Goal: Task Accomplishment & Management: Complete application form

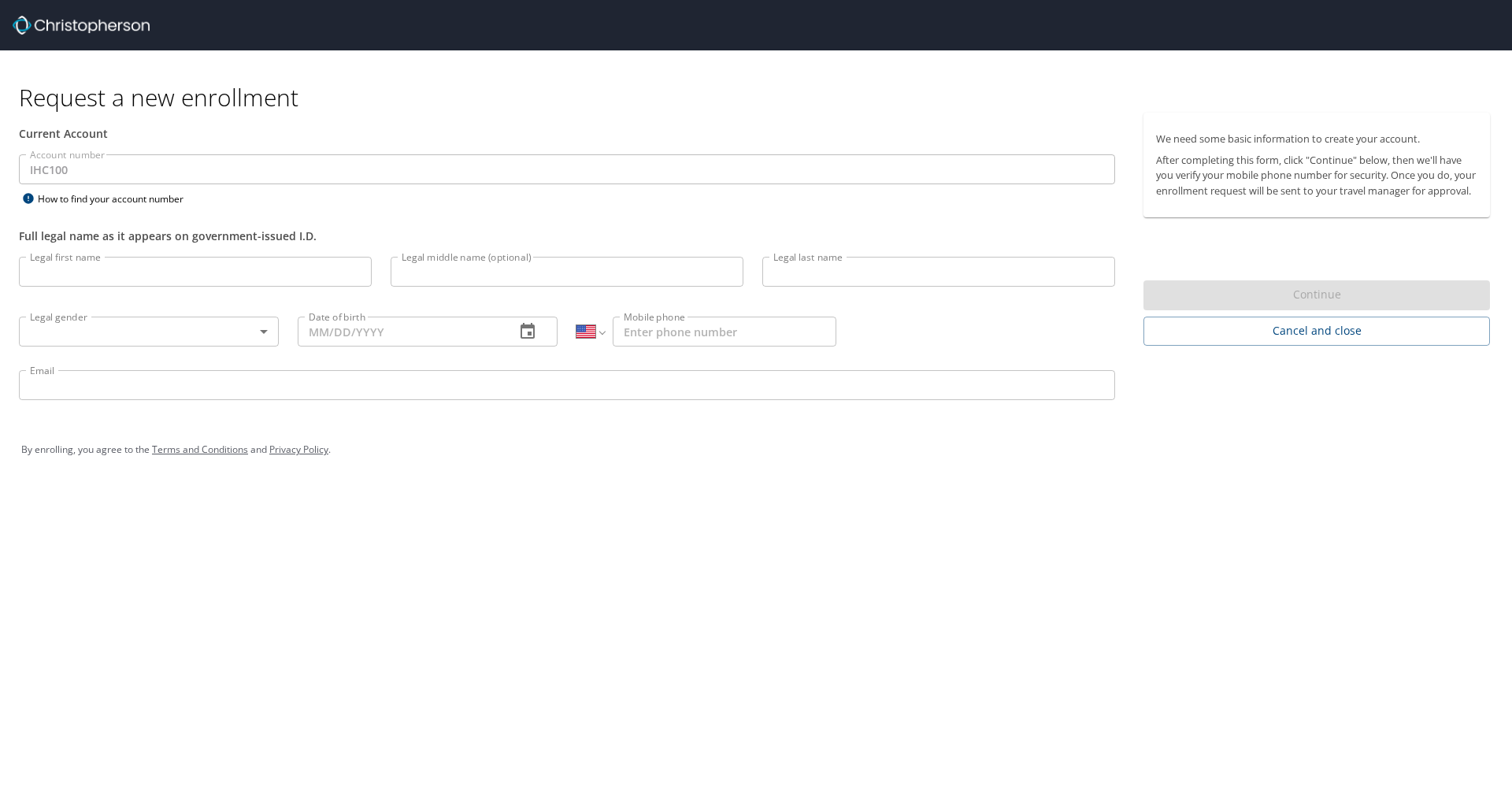
select select "US"
click at [60, 270] on input "Legal first name" at bounding box center [195, 272] width 353 height 30
type input "Jon"
type input "Irwin"
type input "Hickenlooper"
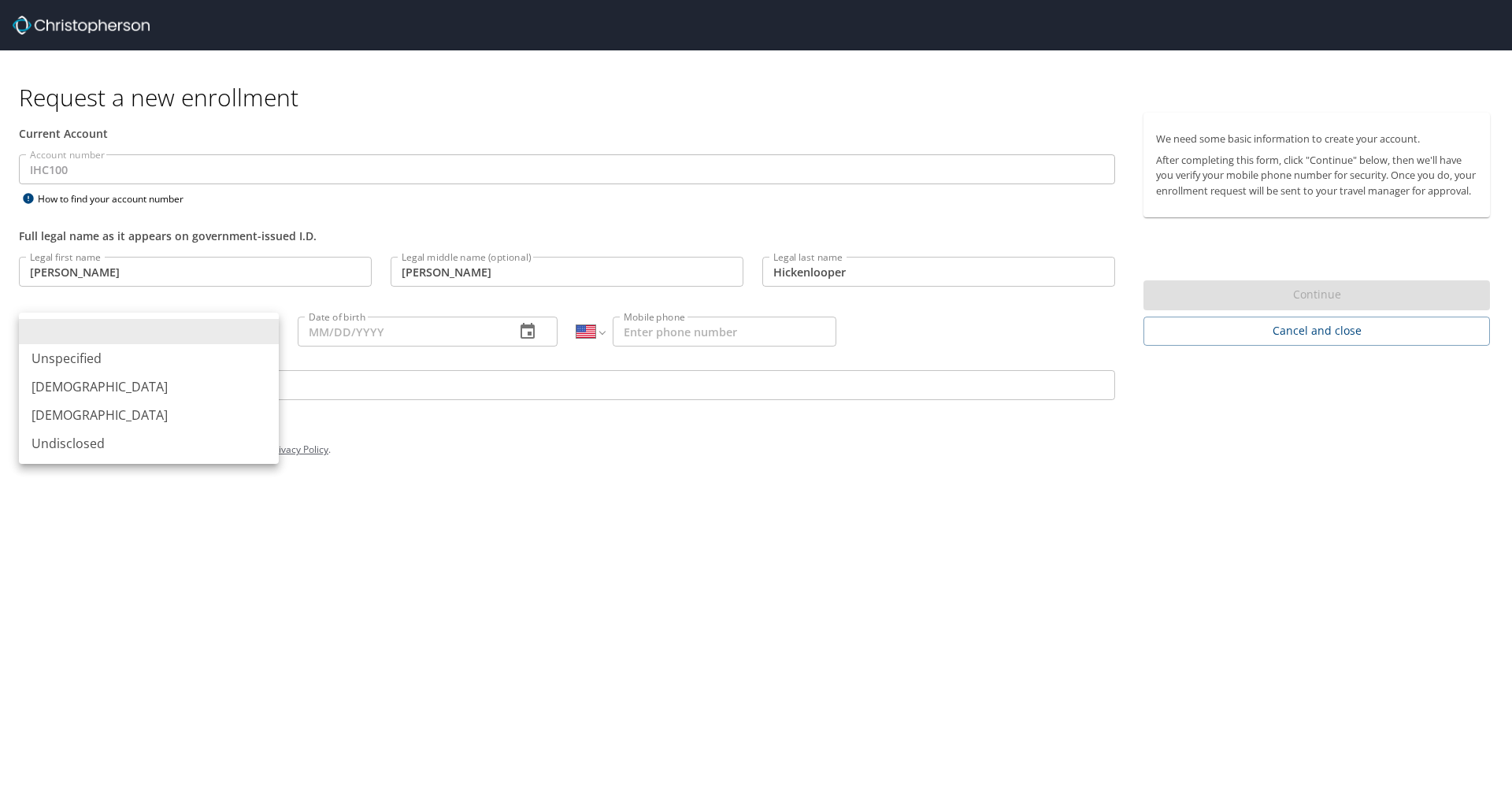
click at [81, 332] on body "Request a new enrollment Current Account Account number IHC100 Account number H…" at bounding box center [756, 406] width 1512 height 812
click at [59, 381] on li "Male" at bounding box center [149, 386] width 260 height 29
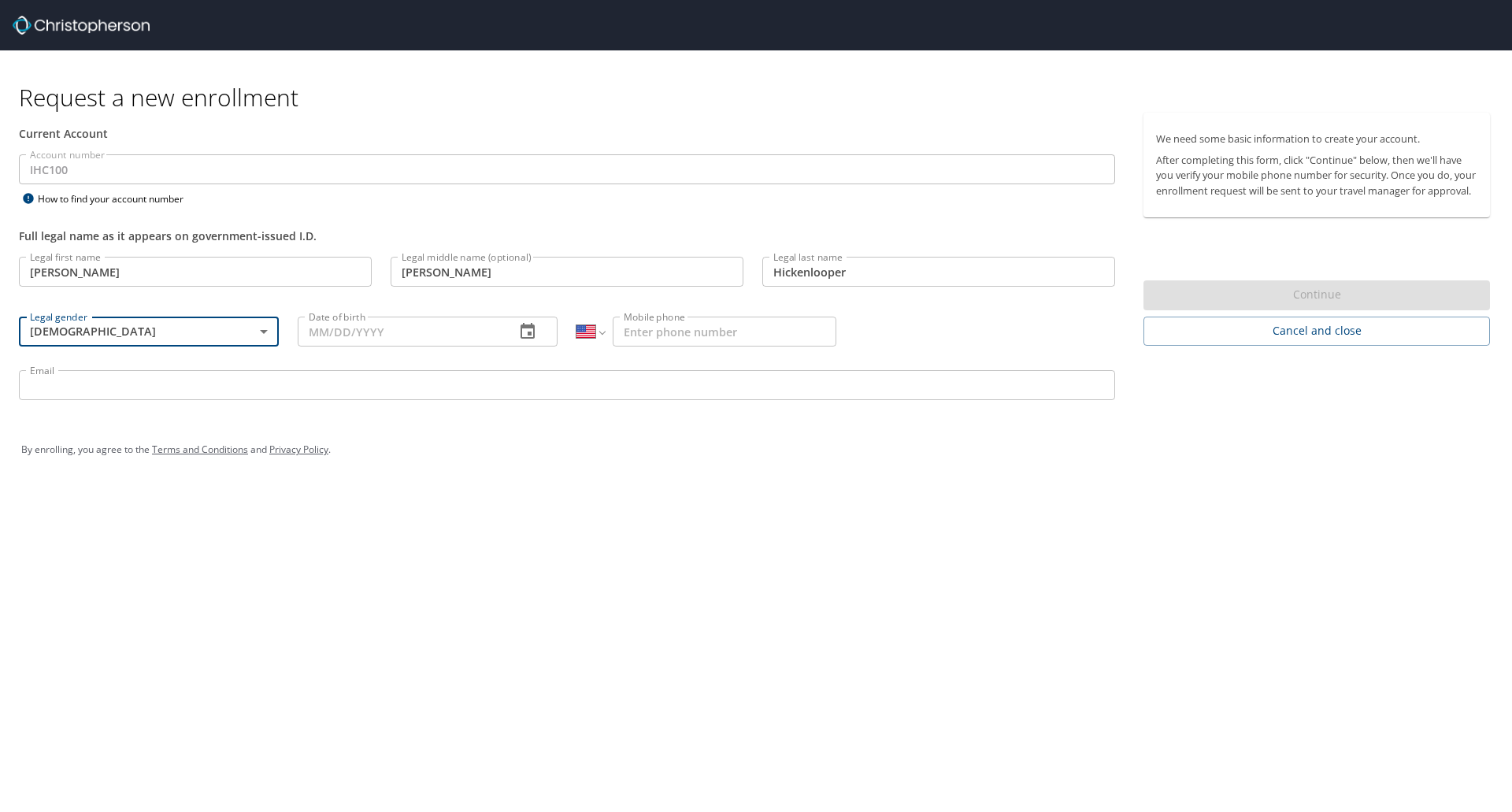
type input "Male"
click at [370, 336] on input "Date of birth" at bounding box center [400, 331] width 205 height 30
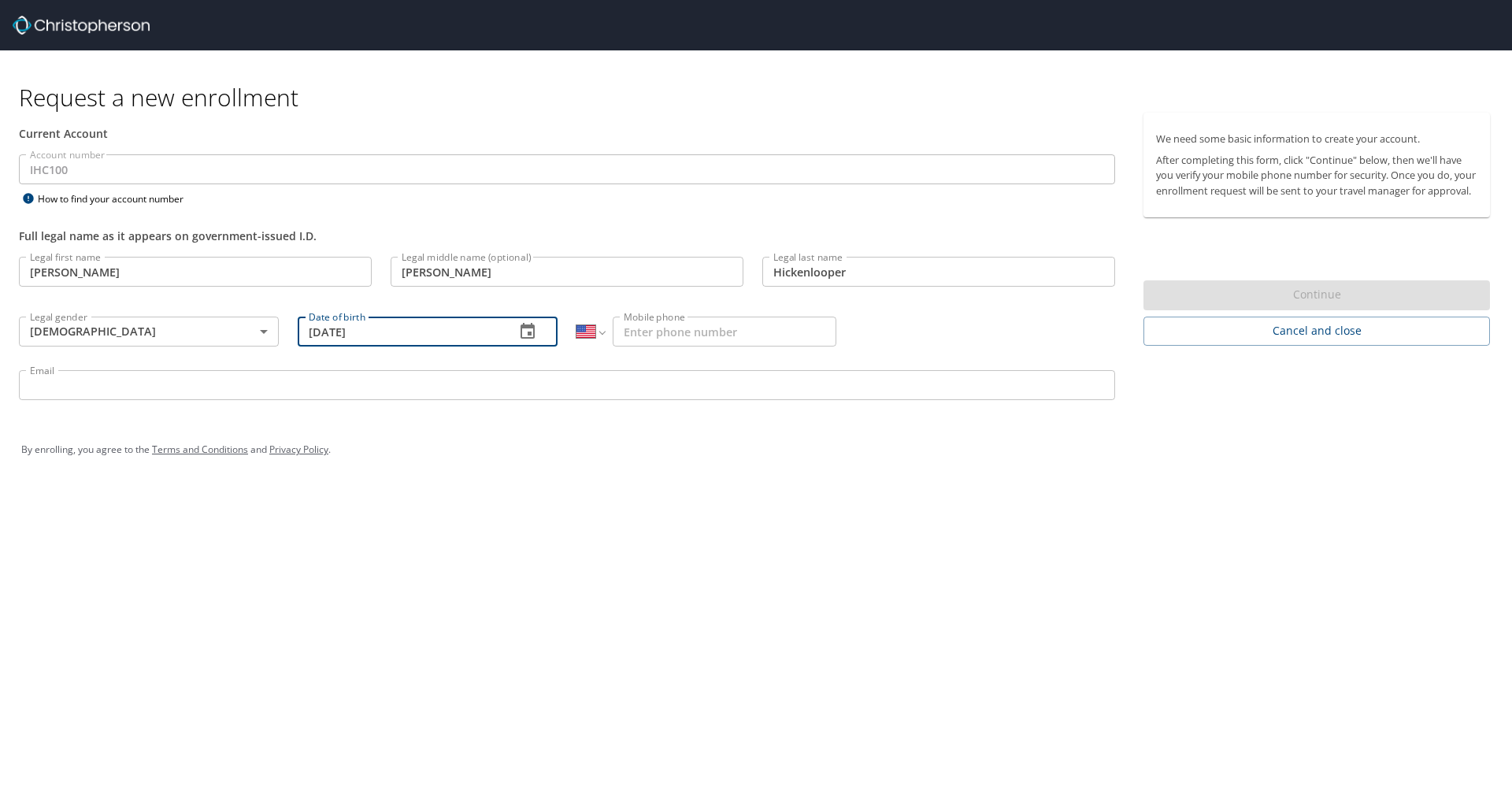
type input "03/30/1964"
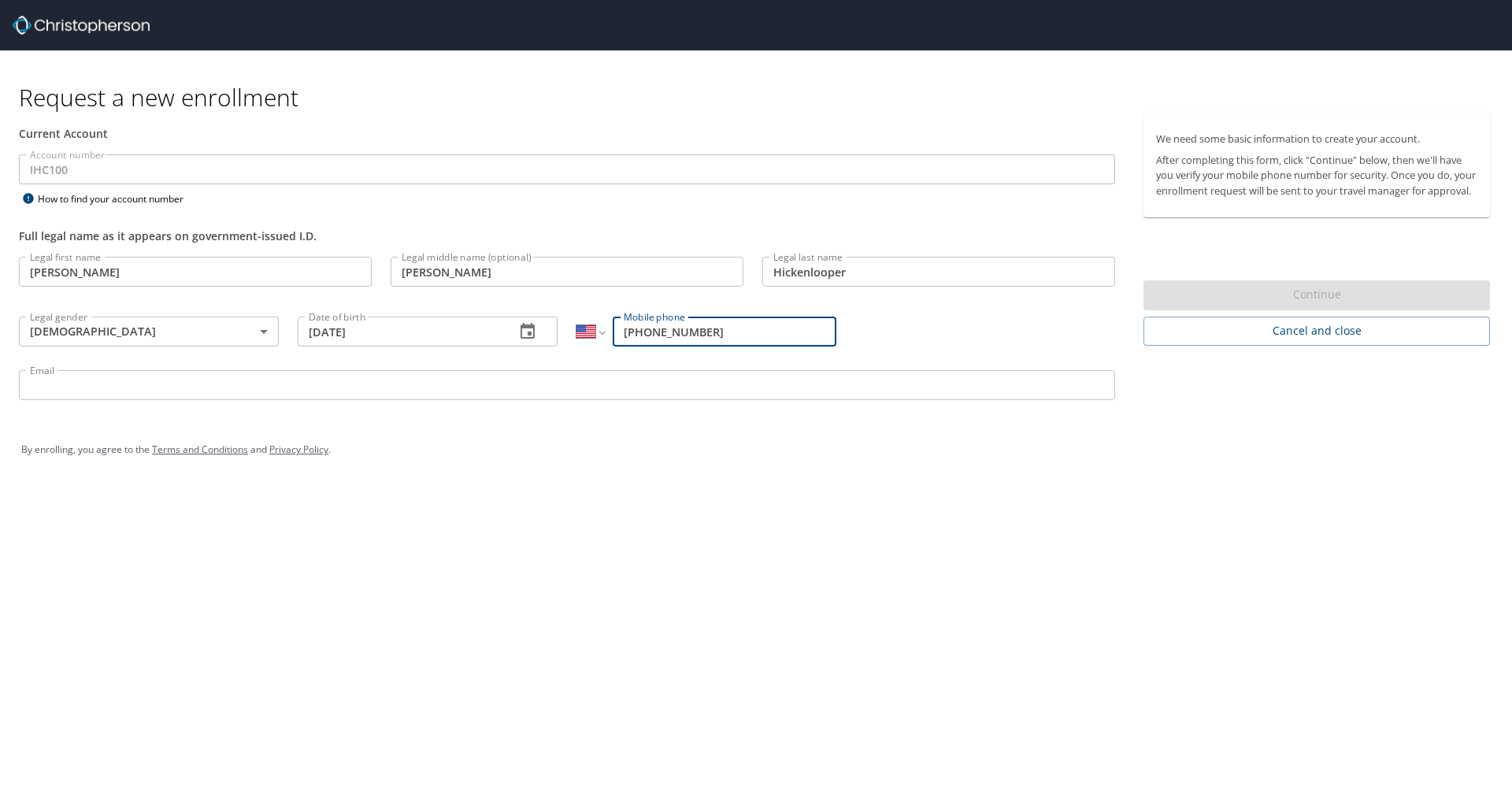
type input "(385) 232-1166"
click at [71, 379] on input "Email" at bounding box center [566, 385] width 1096 height 30
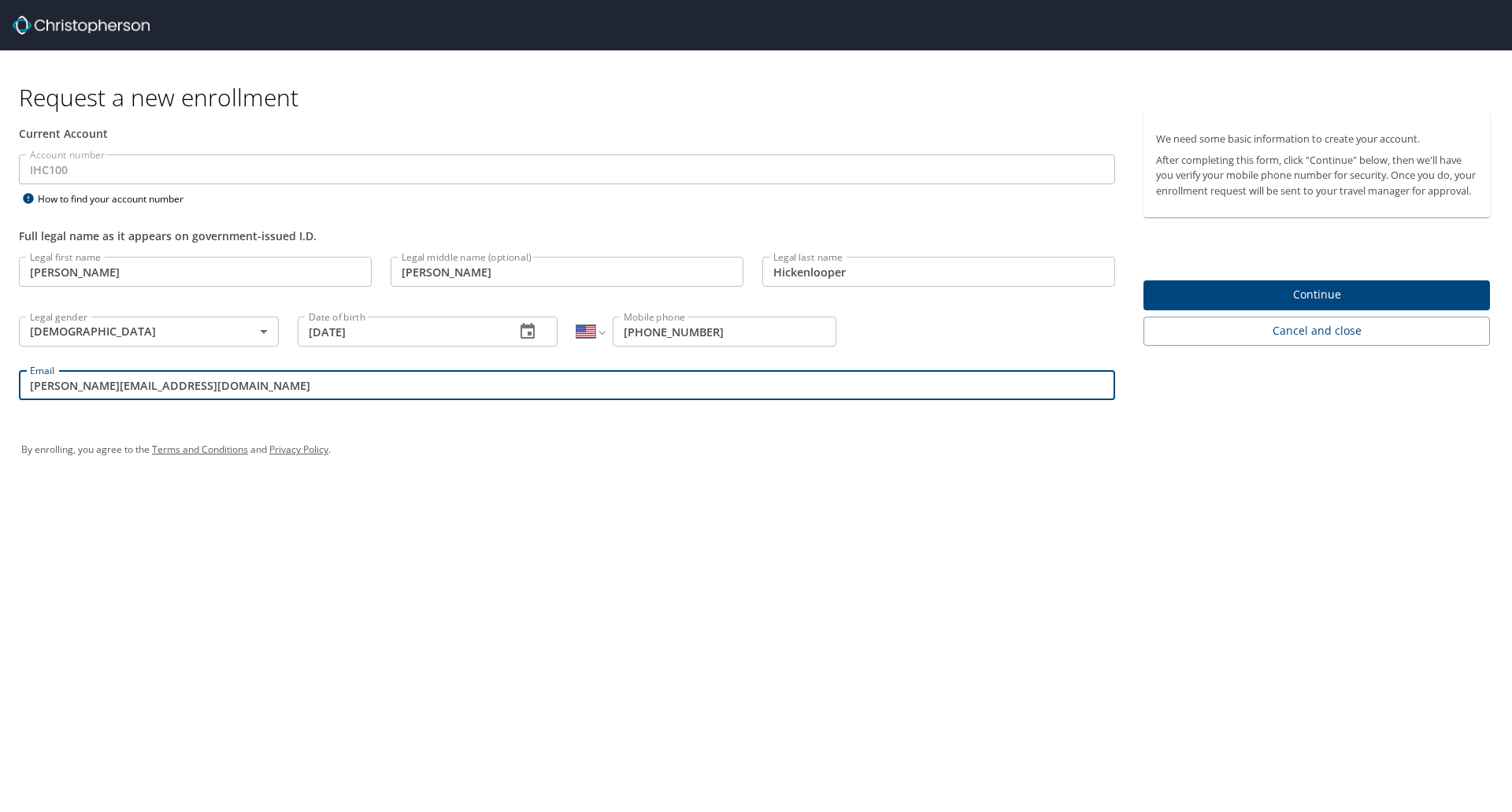
type input "jon.hickenlooper@imail.org"
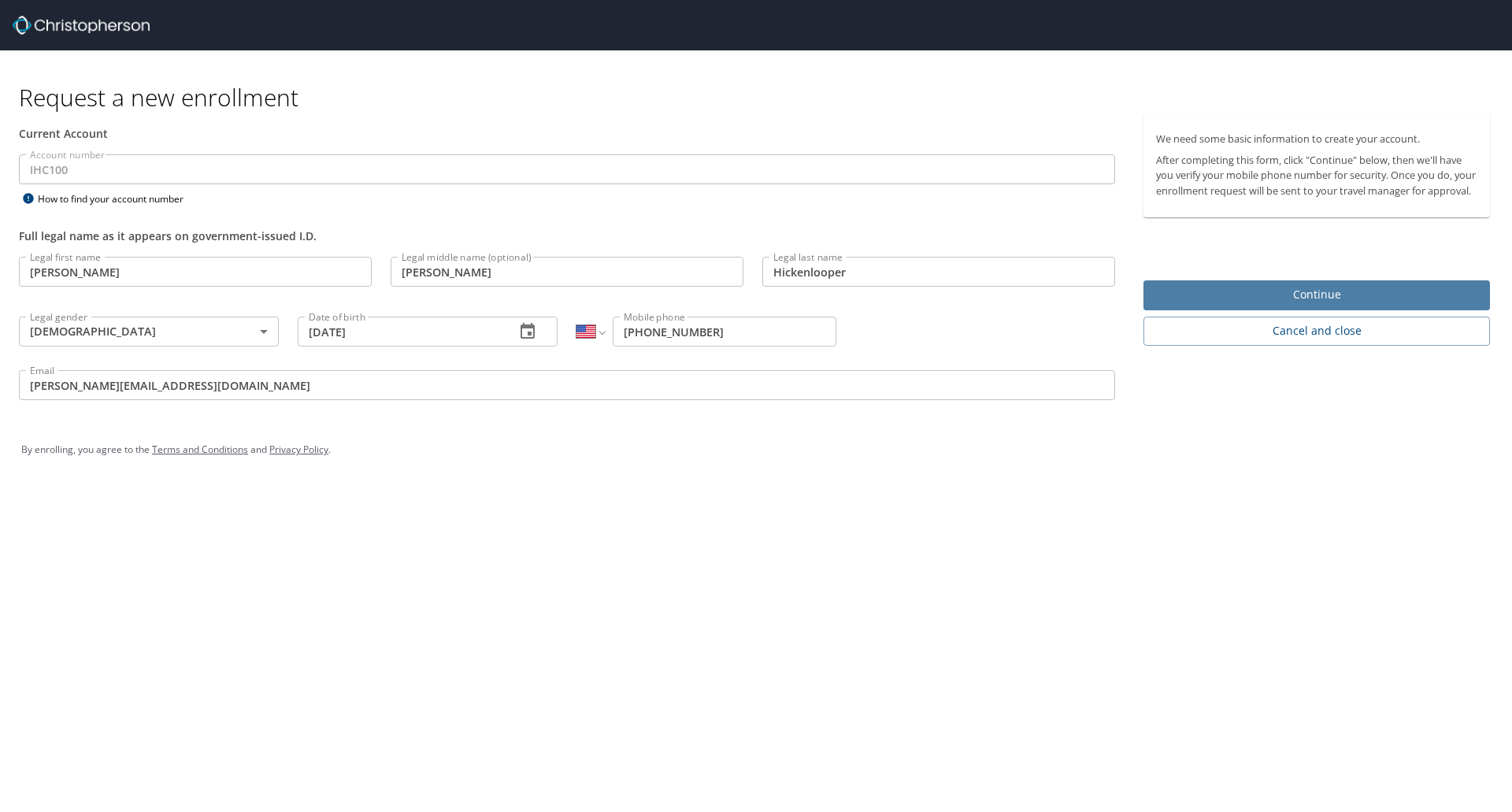
click at [1329, 304] on span "Continue" at bounding box center [1316, 294] width 321 height 19
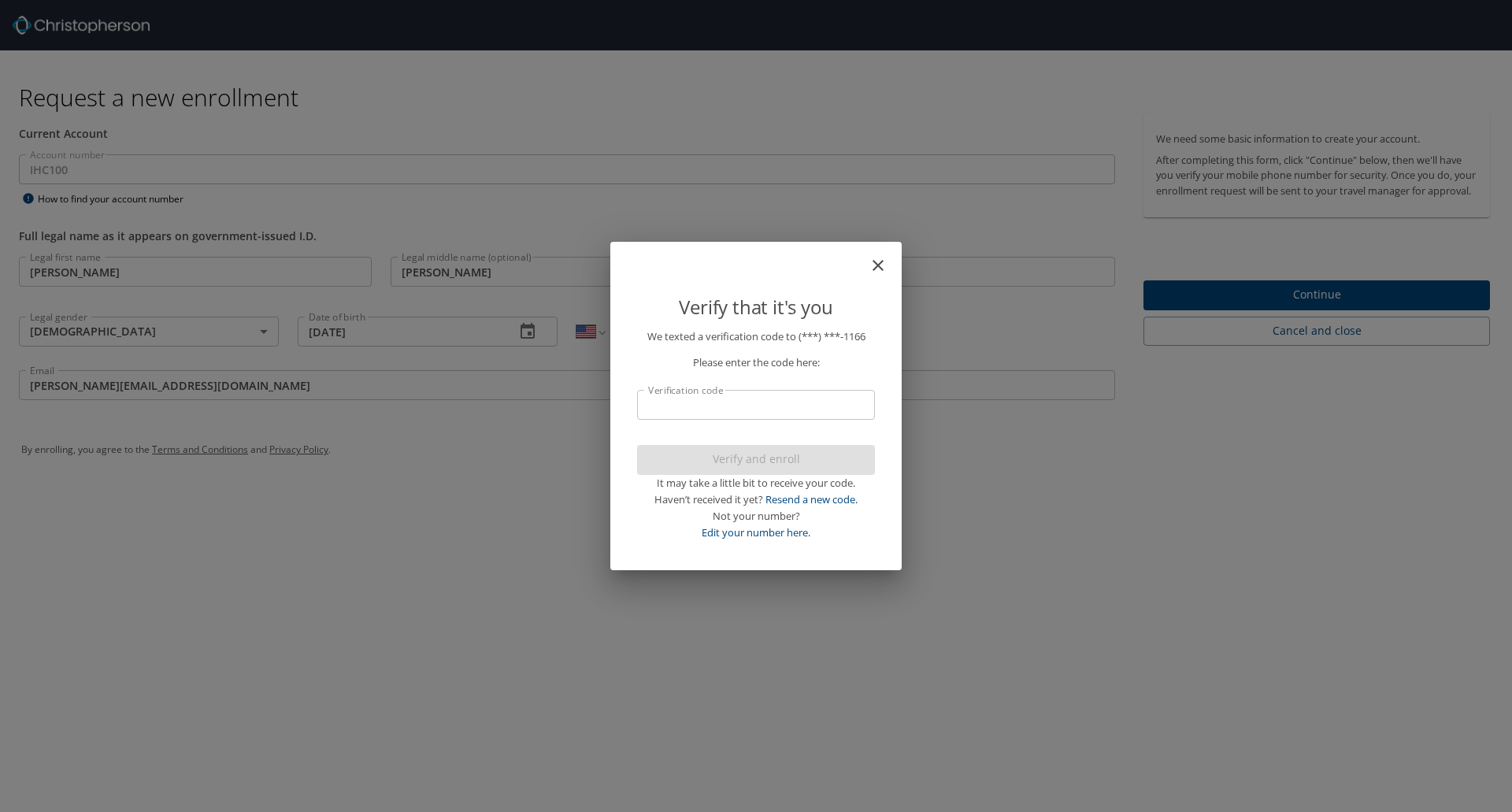
click at [686, 406] on input "Verification code" at bounding box center [756, 405] width 238 height 30
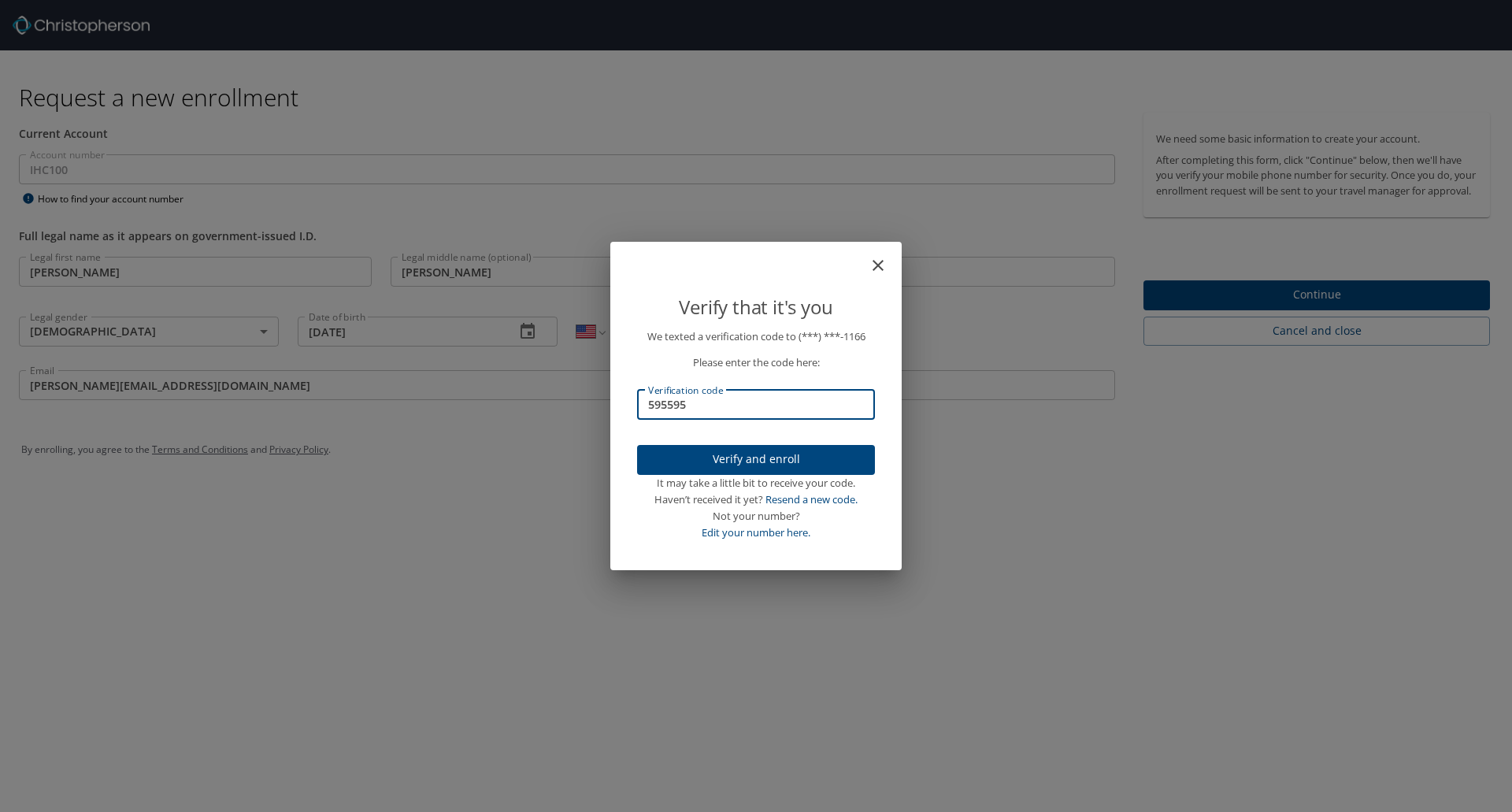
type input "595595"
click at [760, 463] on span "Verify and enroll" at bounding box center [756, 458] width 213 height 19
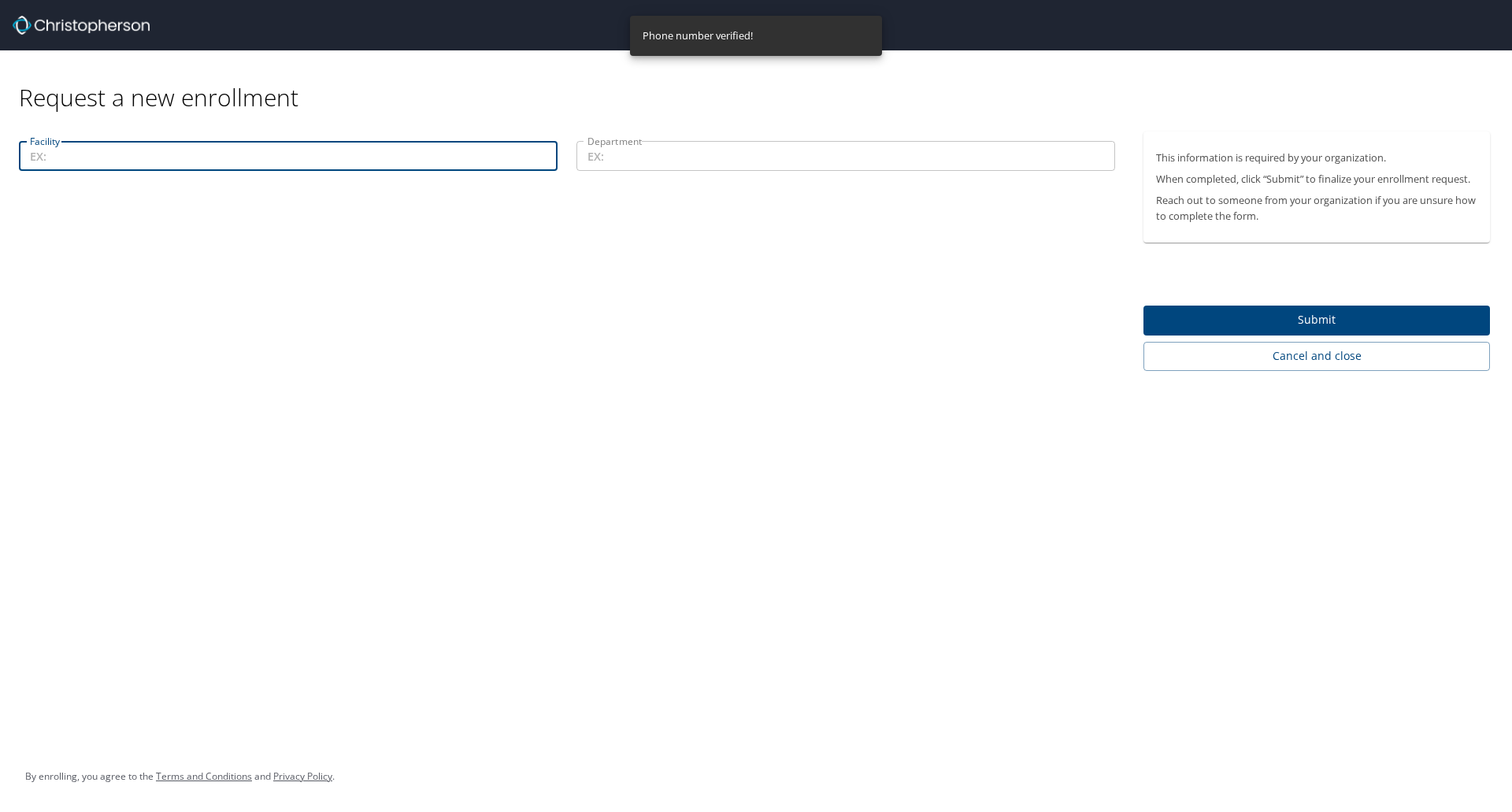
click at [71, 154] on input "Facility" at bounding box center [288, 156] width 538 height 30
type input "Central Office"
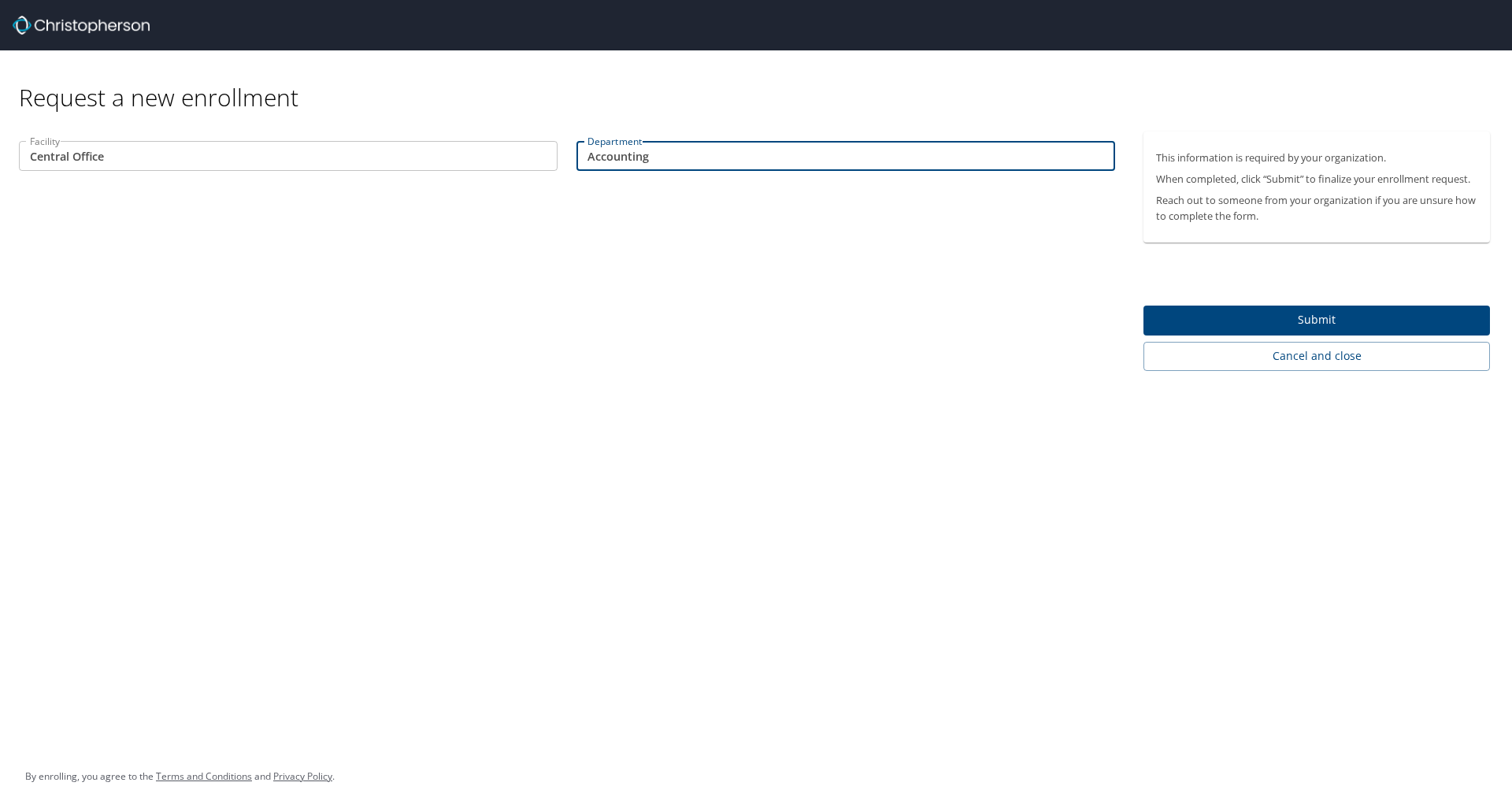
type input "Accounting"
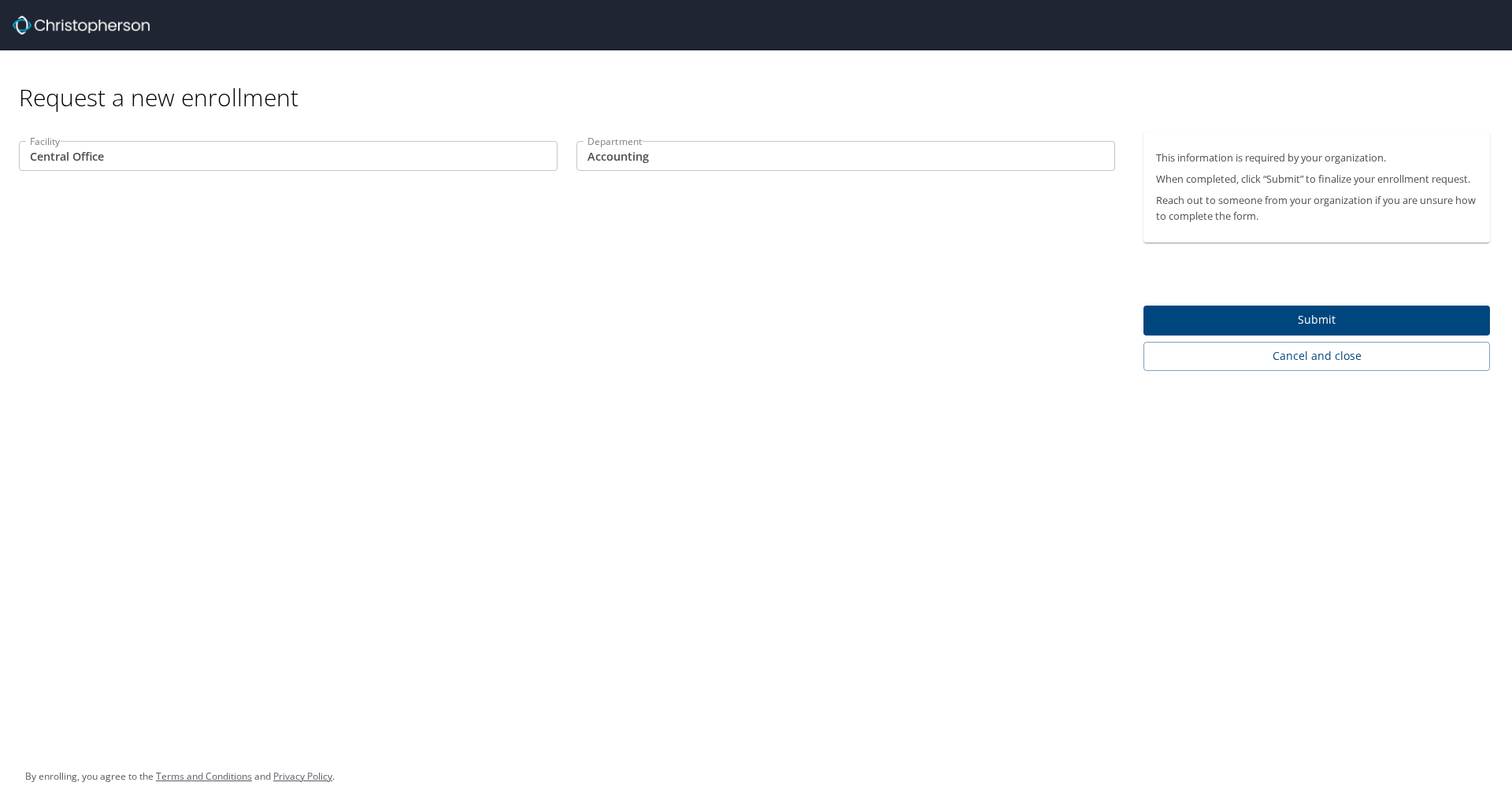
click at [703, 158] on input "Accounting" at bounding box center [846, 156] width 538 height 30
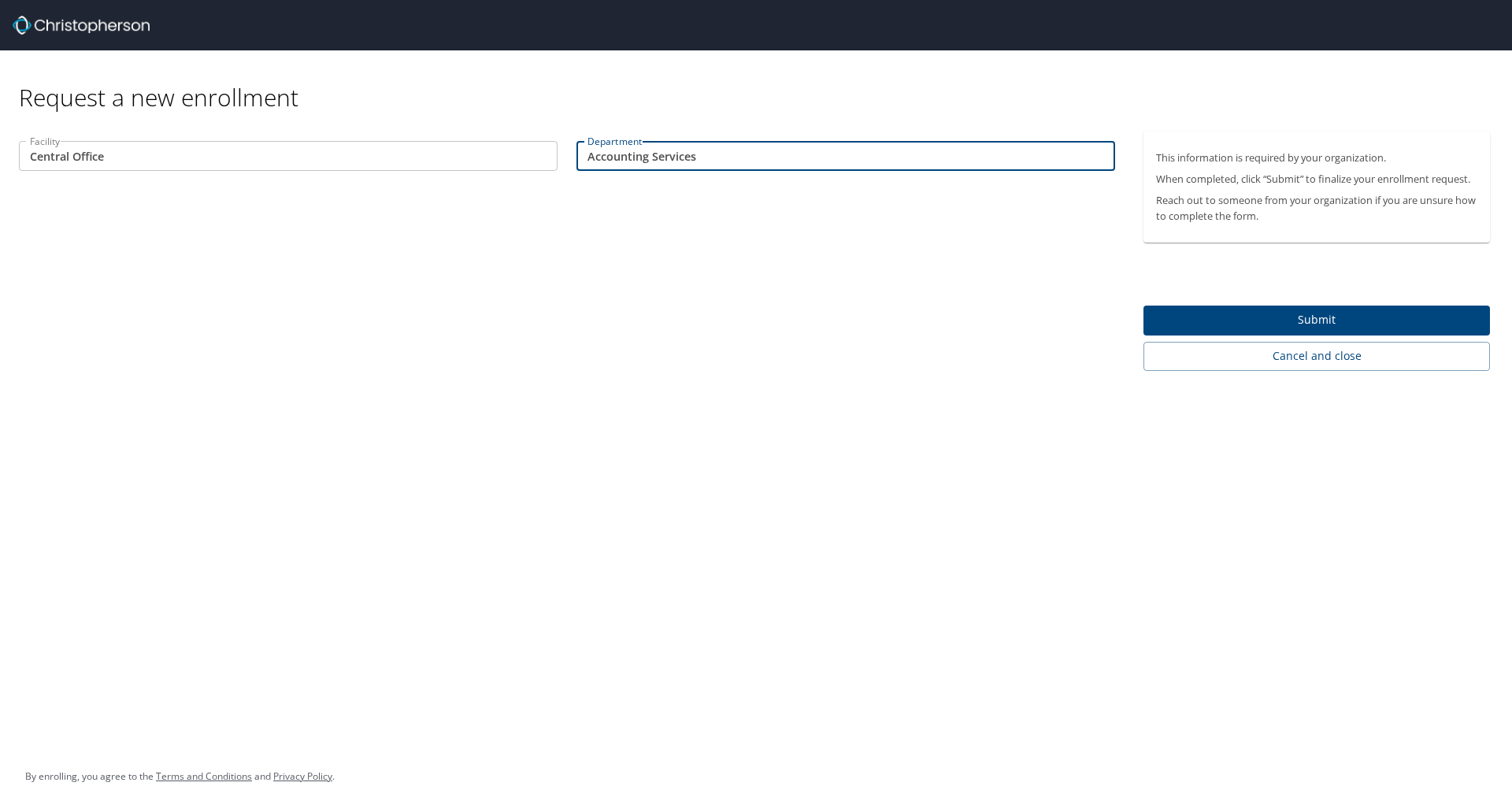
type input "Accounting Services"
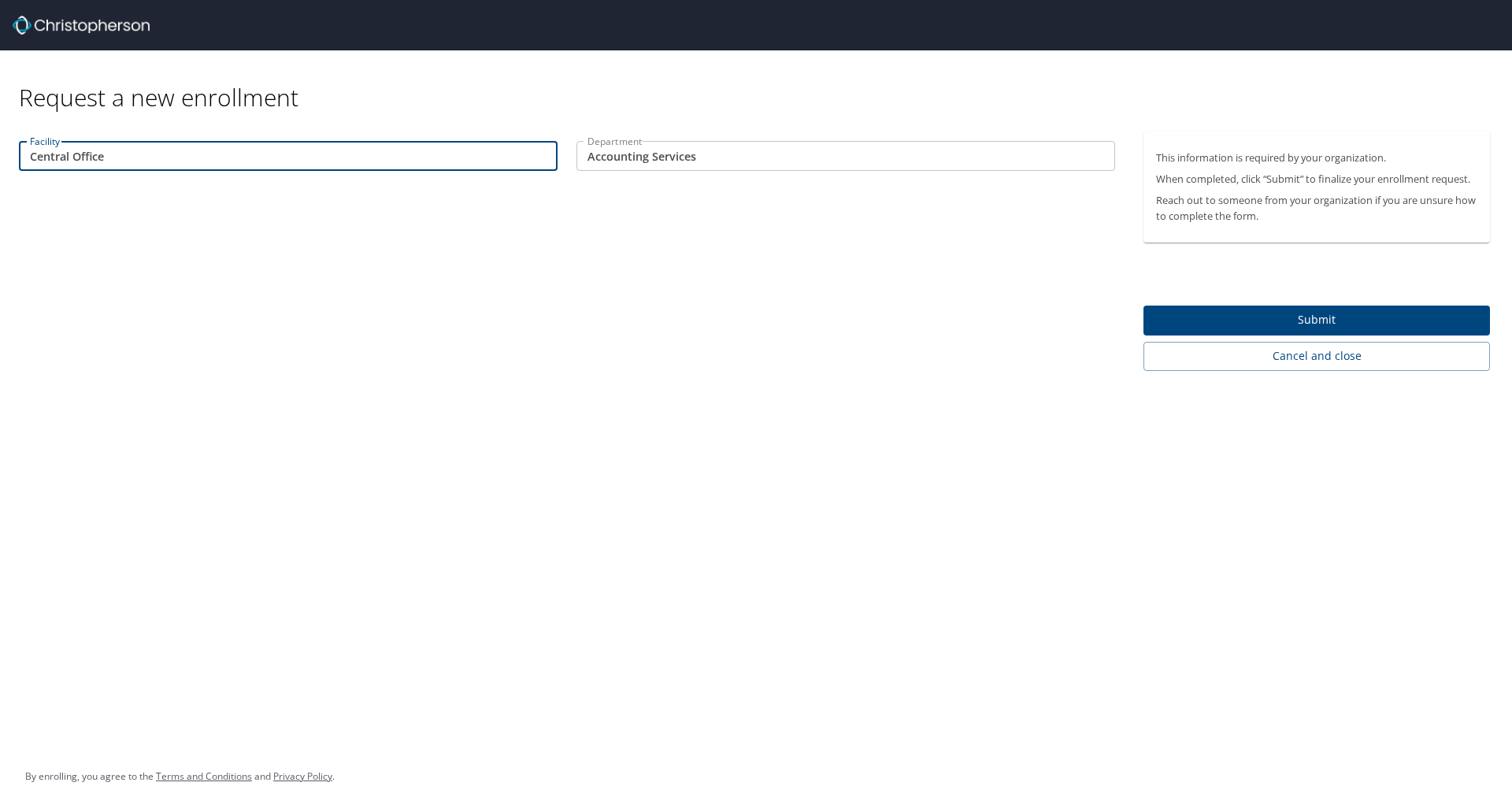
drag, startPoint x: 122, startPoint y: 158, endPoint x: -213, endPoint y: 154, distance: 335.0
click at [0, 154] on html "Request a new enrollment Facility Central Office Facility Department Accounting…" at bounding box center [756, 406] width 1512 height 812
type input "Key Bank Tower"
click at [1363, 324] on span "Submit" at bounding box center [1316, 319] width 321 height 19
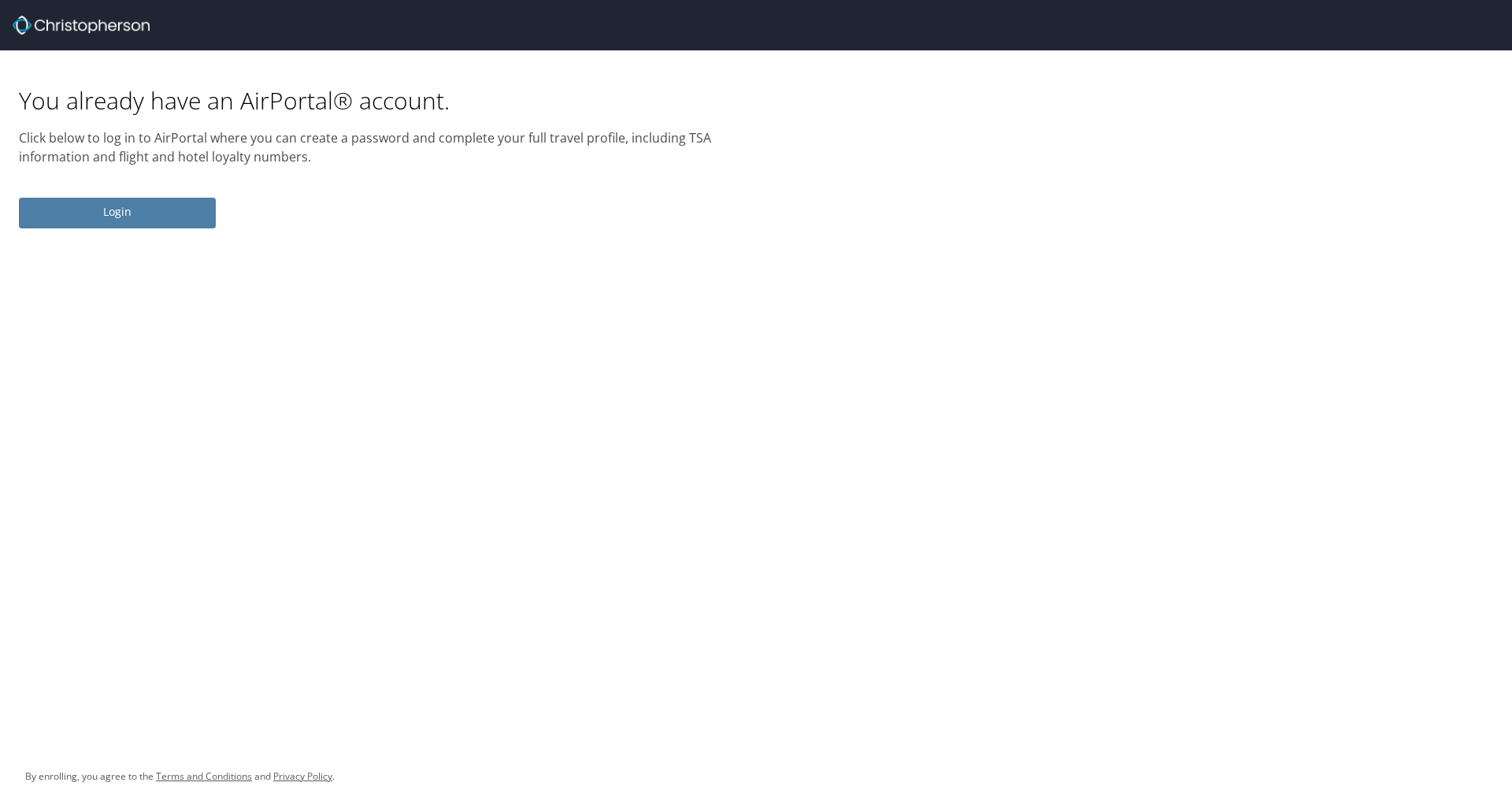
click at [158, 210] on span "Login" at bounding box center [117, 212] width 172 height 19
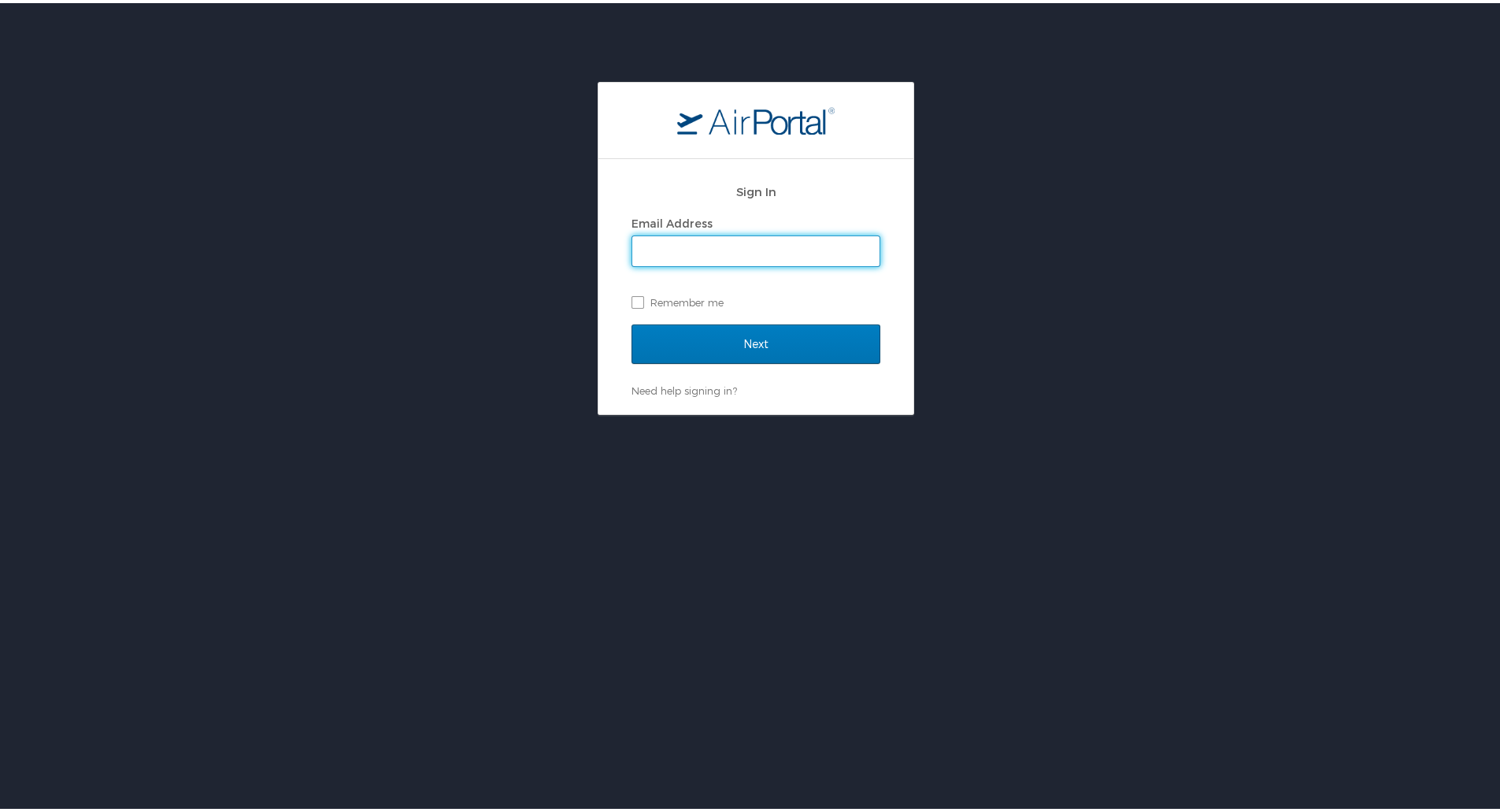
click at [694, 246] on input "Email Address" at bounding box center [756, 248] width 247 height 30
type input "jon.hickenlooper@imail.org"
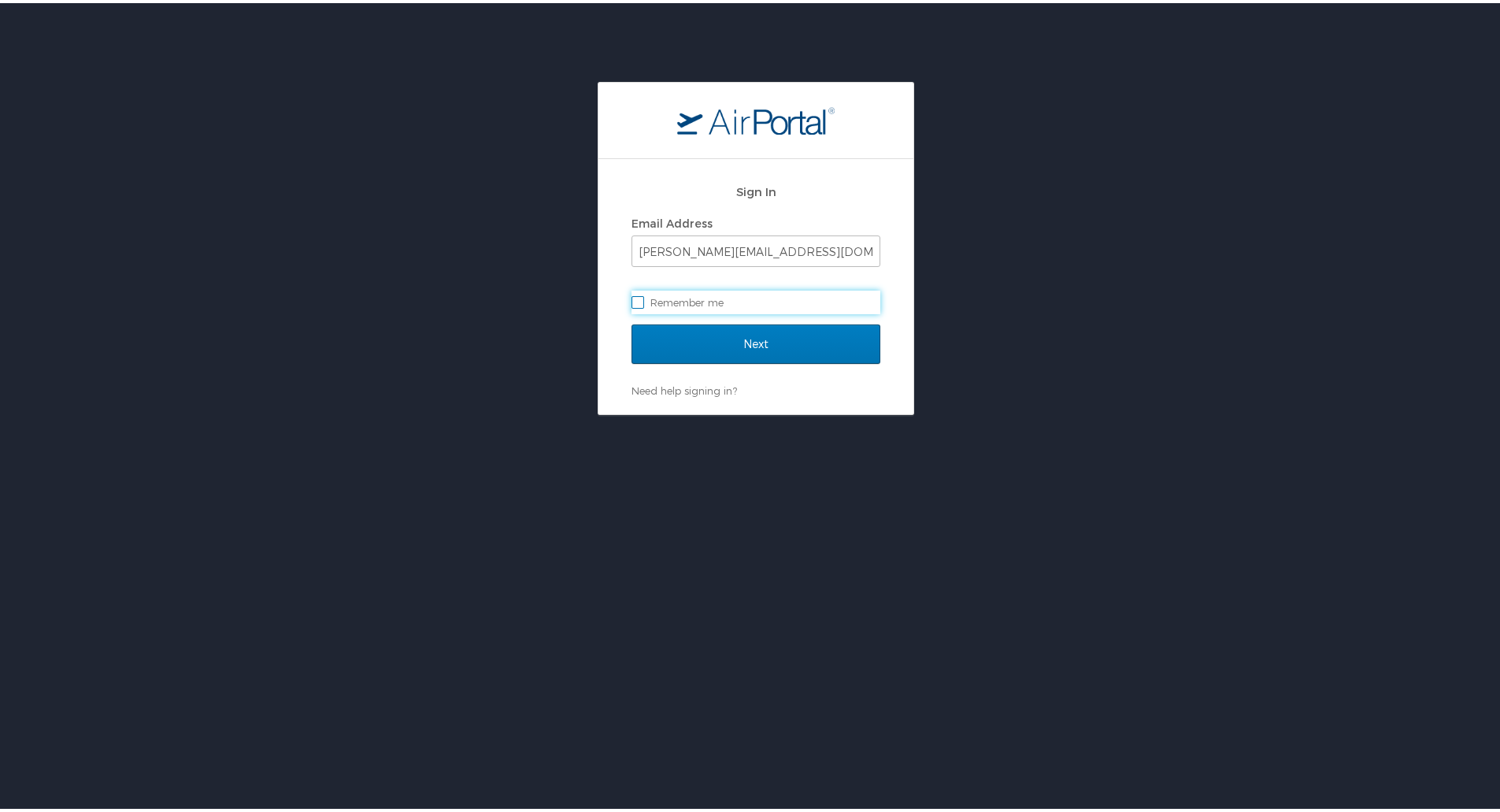
click at [631, 300] on label "Remember me" at bounding box center [756, 299] width 249 height 23
click at [631, 300] on input "Remember me" at bounding box center [636, 298] width 10 height 10
checkbox input "true"
click at [740, 345] on input "Next" at bounding box center [756, 341] width 249 height 39
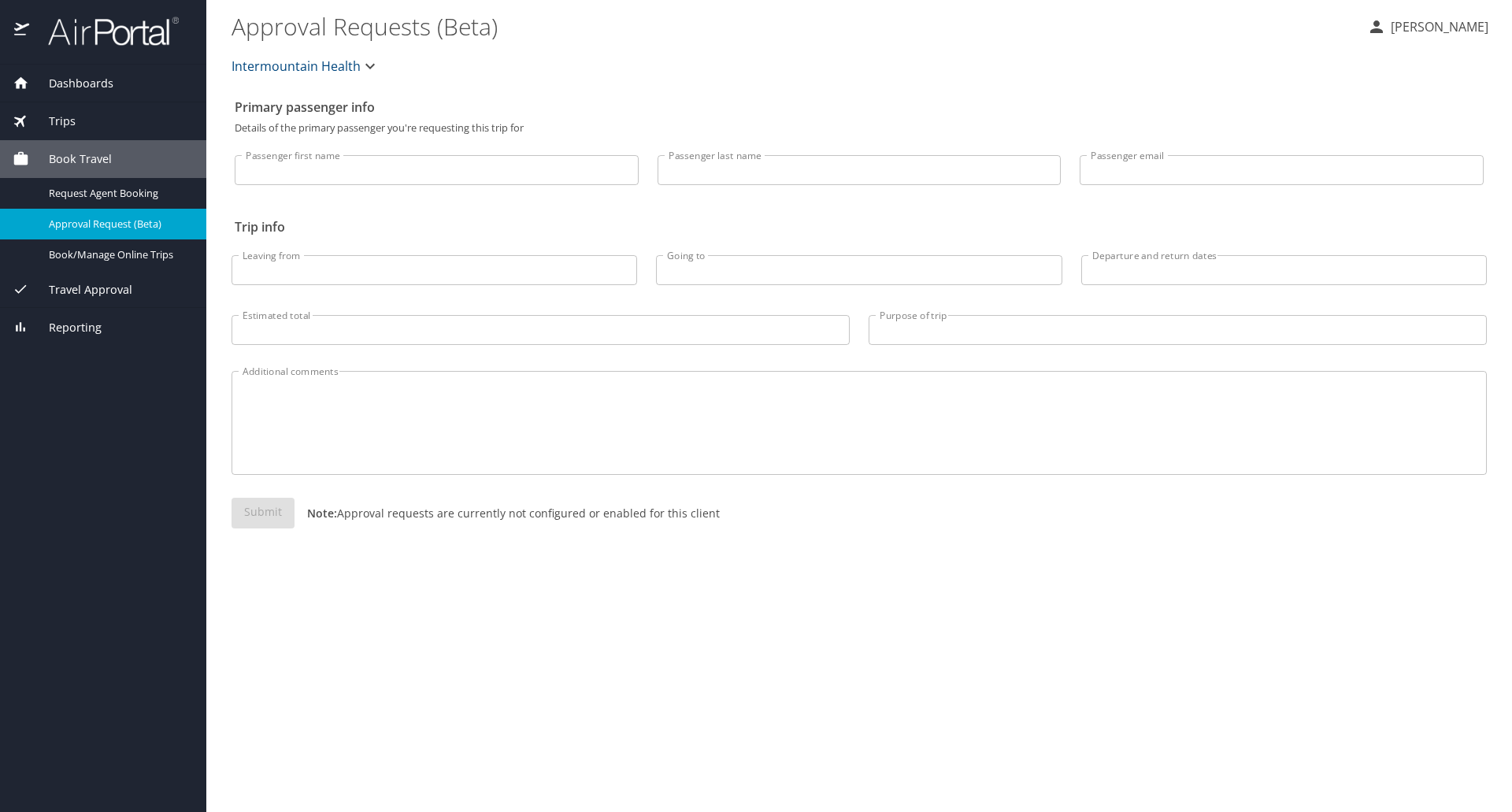
click at [70, 78] on span "Dashboards" at bounding box center [71, 84] width 84 height 18
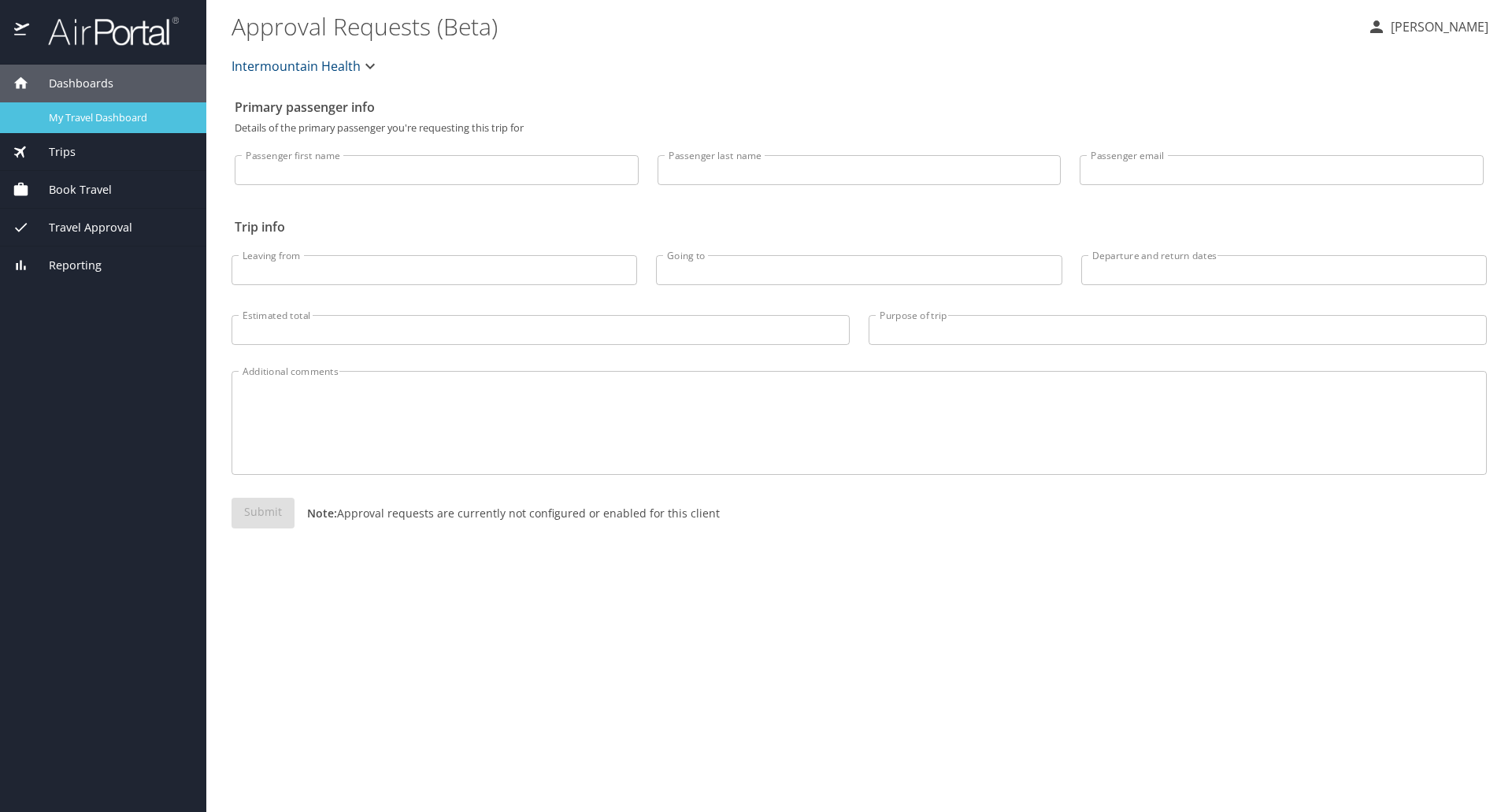
click at [75, 111] on span "My Travel Dashboard" at bounding box center [118, 118] width 138 height 15
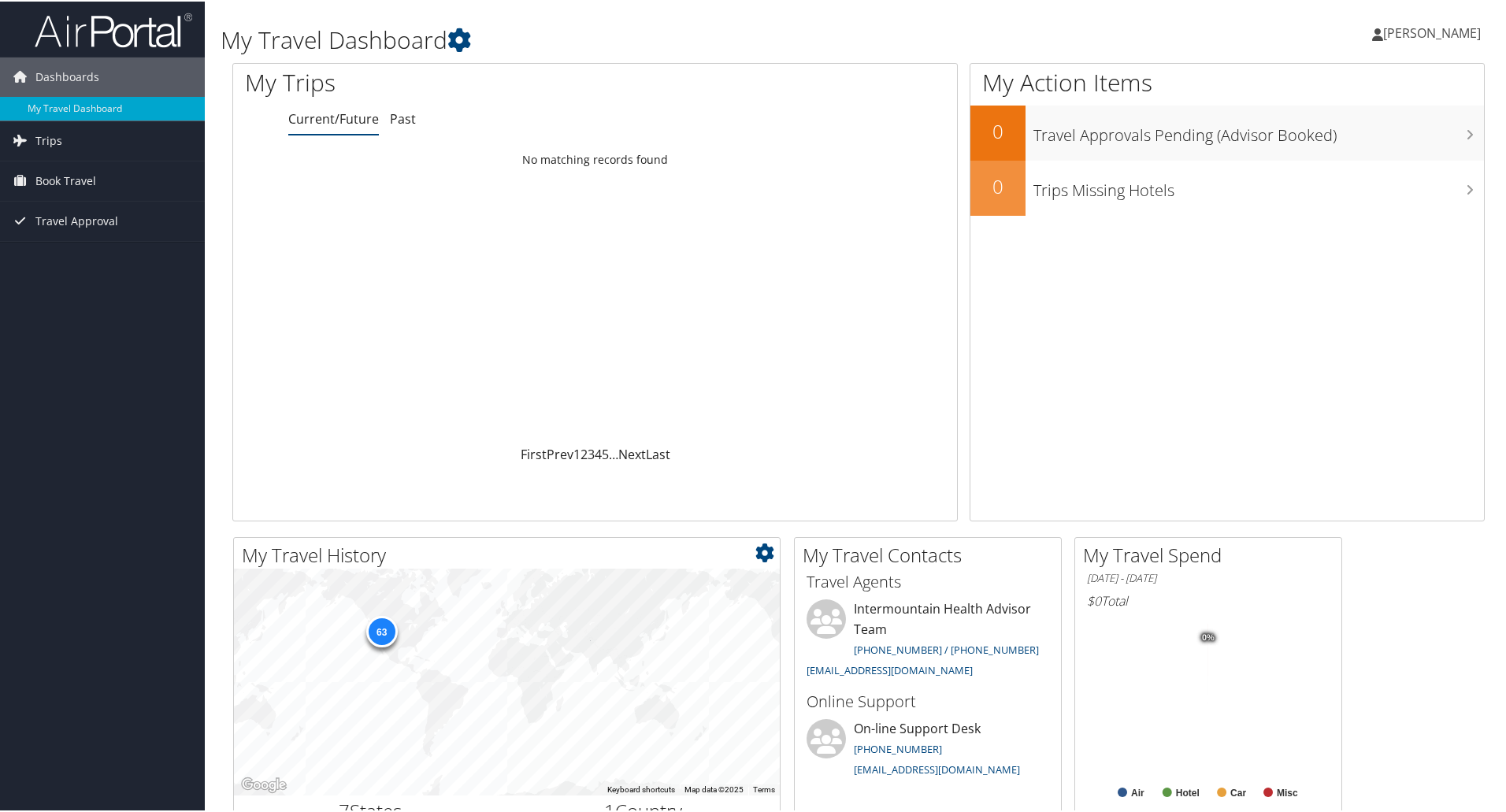
click at [382, 625] on div "63" at bounding box center [382, 630] width 32 height 32
click at [45, 134] on span "Trips" at bounding box center [48, 139] width 27 height 39
click at [67, 189] on link "Past Trips" at bounding box center [102, 194] width 205 height 23
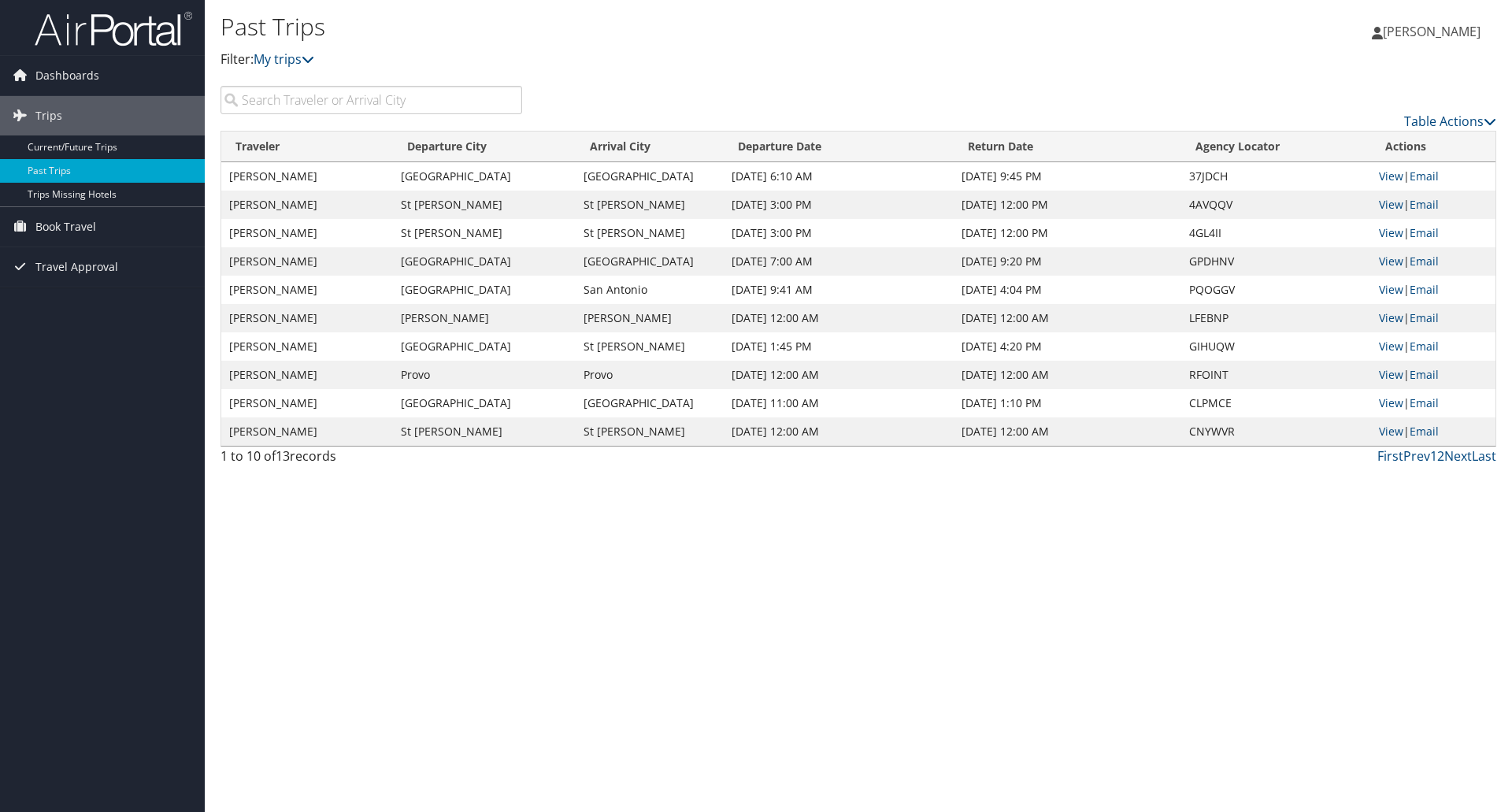
click at [1445, 32] on span "[PERSON_NAME]" at bounding box center [1430, 32] width 97 height 18
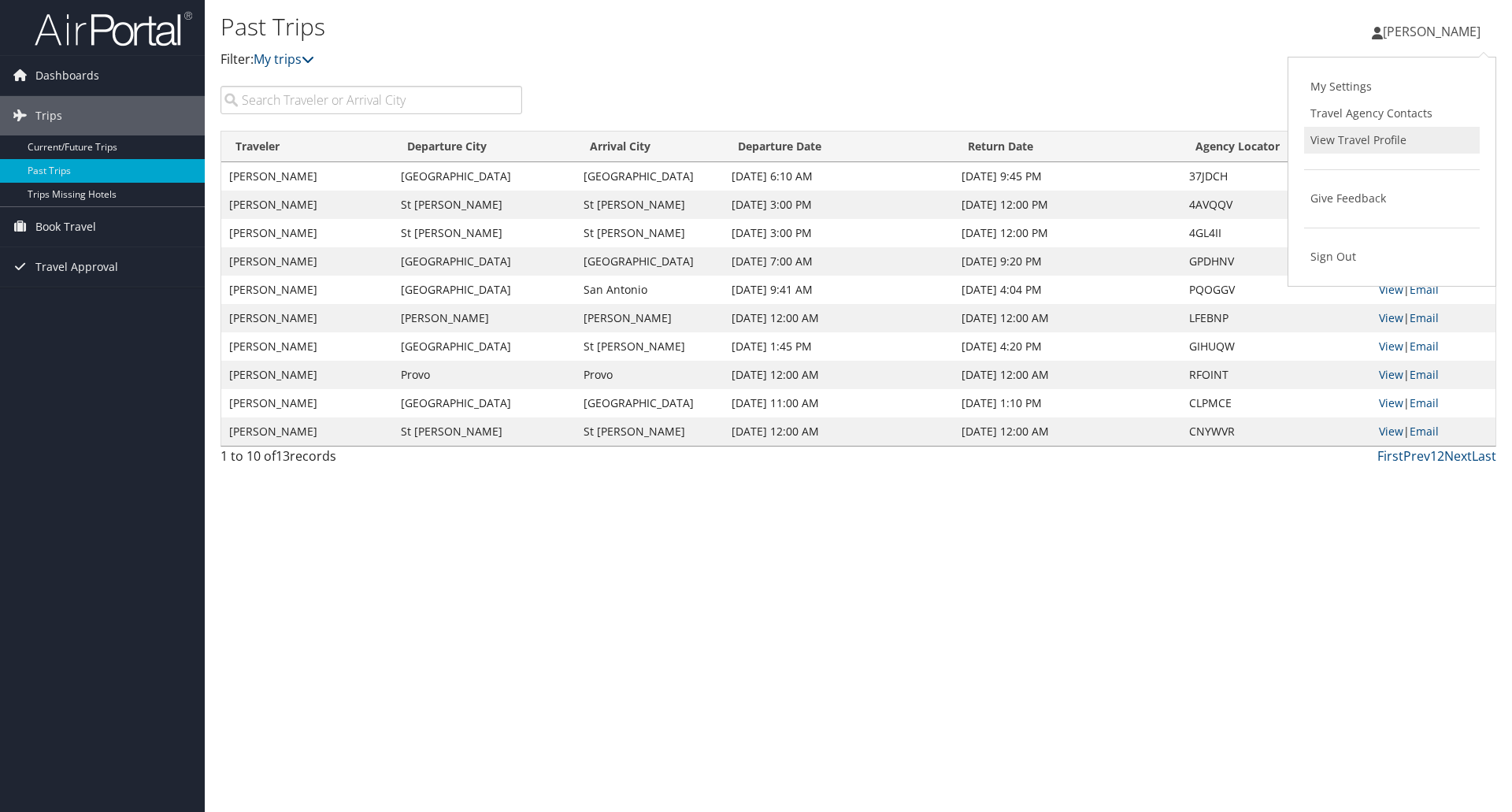
click at [1379, 142] on link "View Travel Profile" at bounding box center [1391, 140] width 175 height 27
